Goal: Complete application form

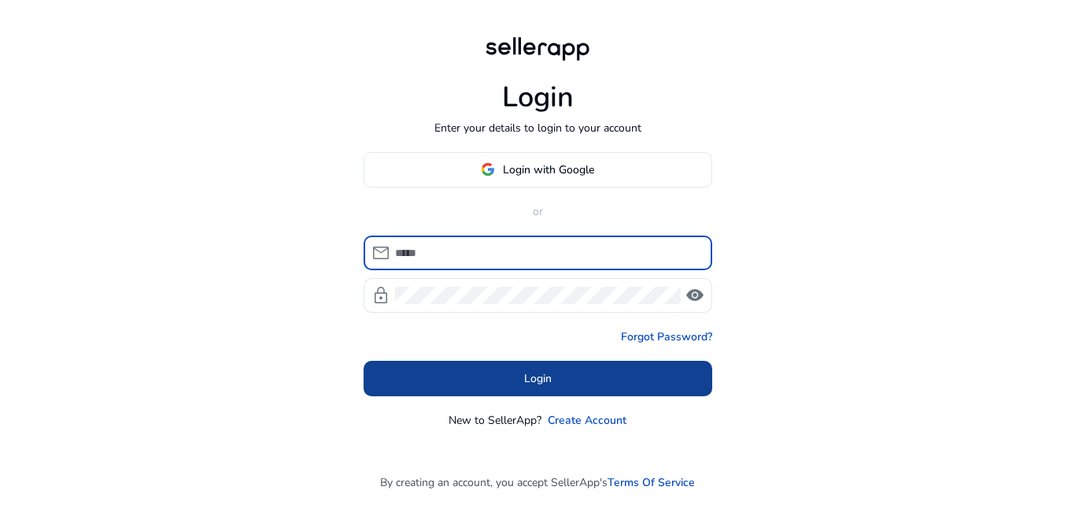
type input "**********"
click at [561, 379] on span at bounding box center [538, 378] width 349 height 38
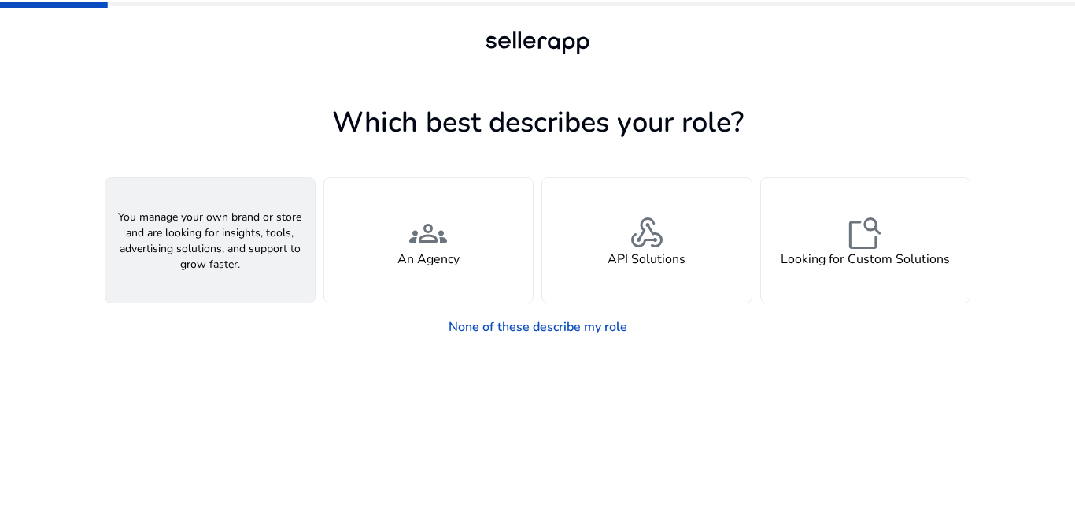
click at [222, 238] on span "person" at bounding box center [210, 233] width 38 height 38
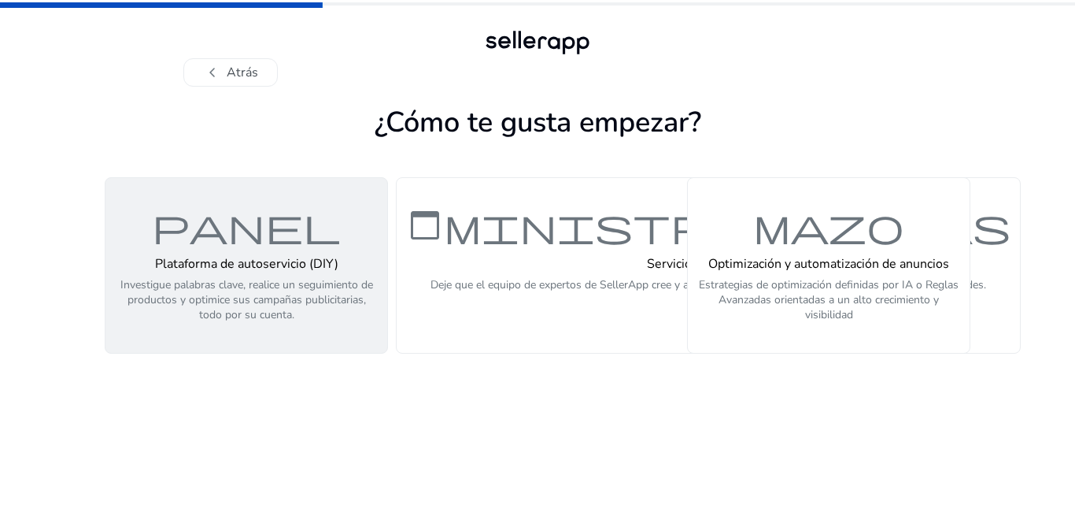
click at [314, 288] on font "Investigue palabras clave, realice un seguimiento de productos y optimice sus c…" at bounding box center [246, 299] width 253 height 45
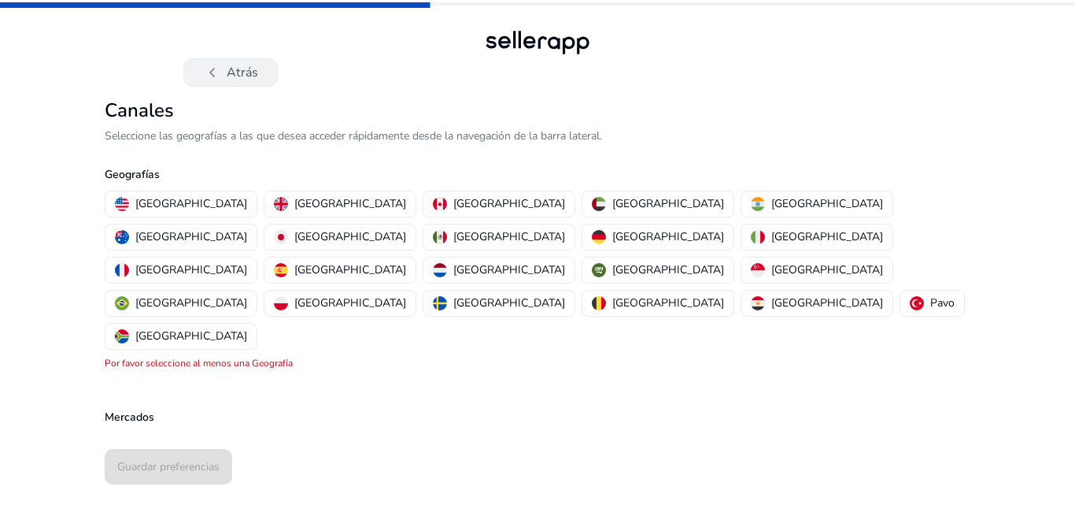
click at [216, 69] on font "chevron_left" at bounding box center [212, 72] width 19 height 22
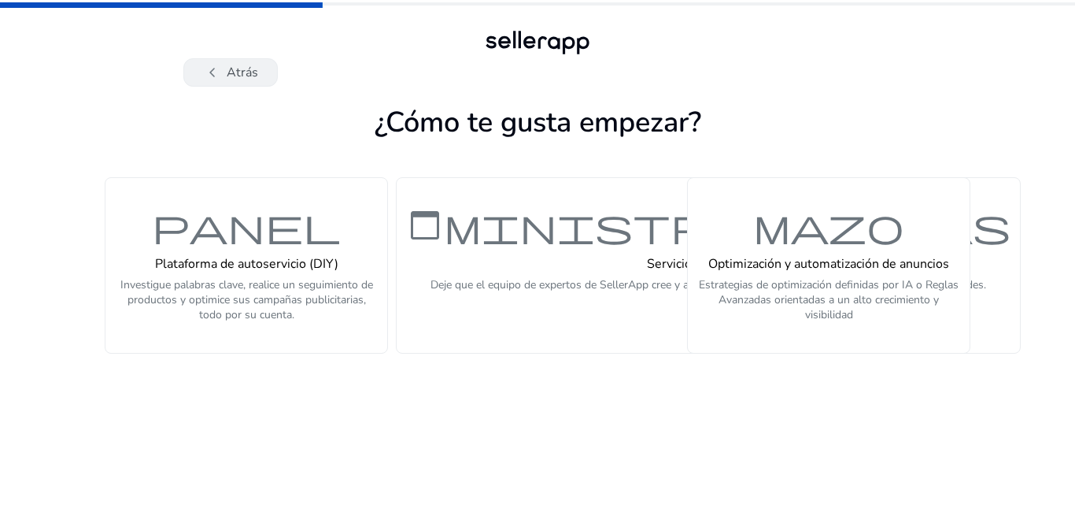
click at [237, 80] on font "Atrás" at bounding box center [242, 72] width 31 height 17
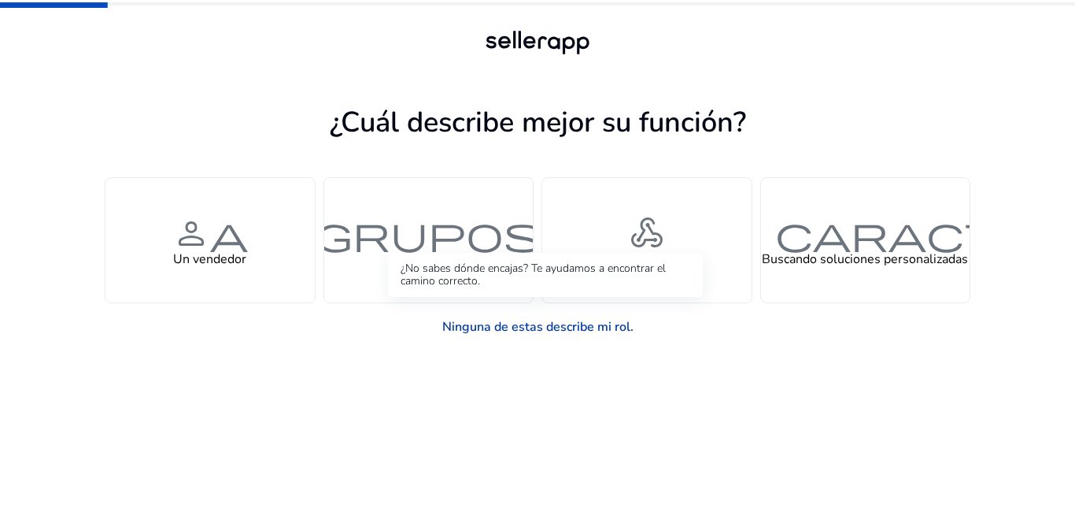
click at [527, 330] on font "Ninguna de estas describe mi rol." at bounding box center [537, 326] width 191 height 17
